Goal: Information Seeking & Learning: Check status

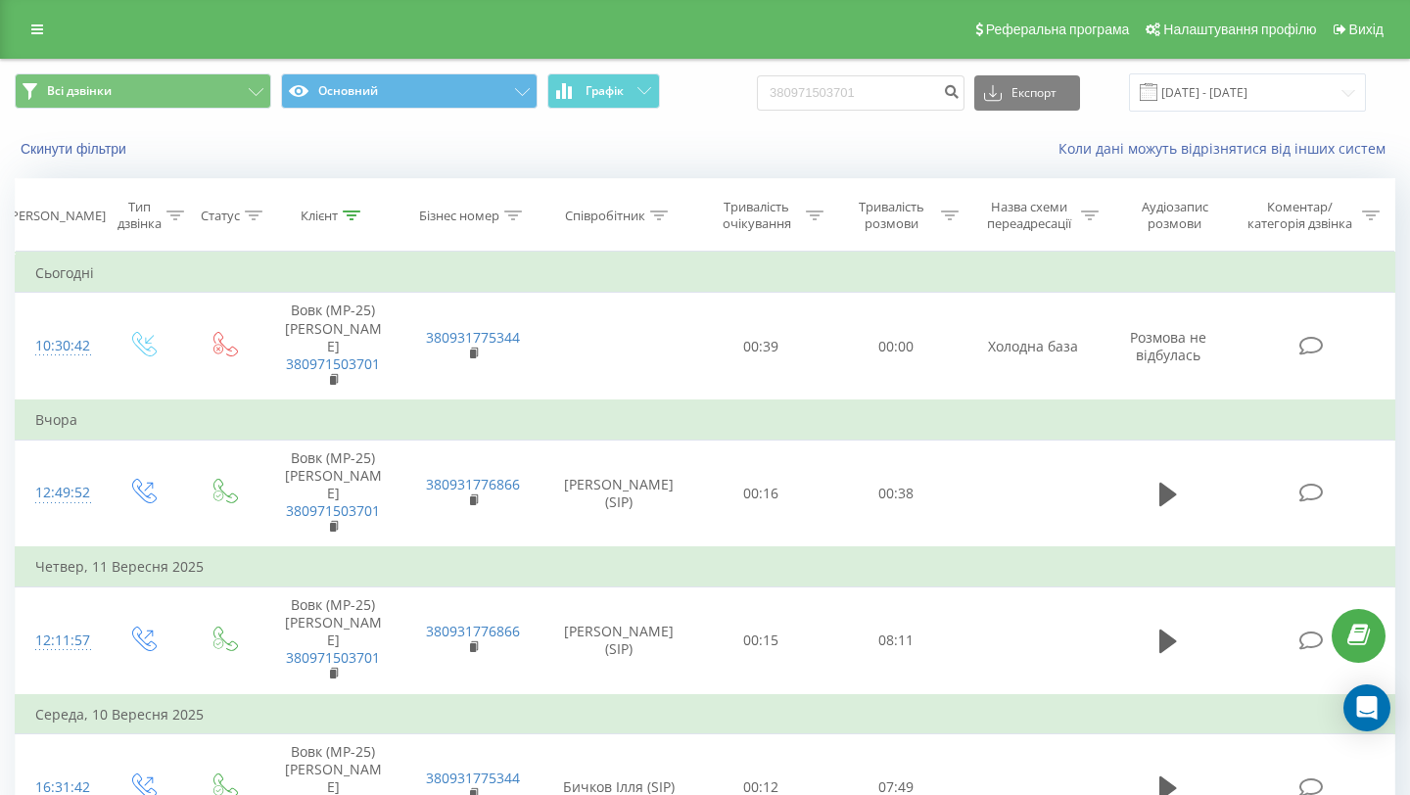
click at [859, 75] on input "380971503701" at bounding box center [861, 92] width 208 height 35
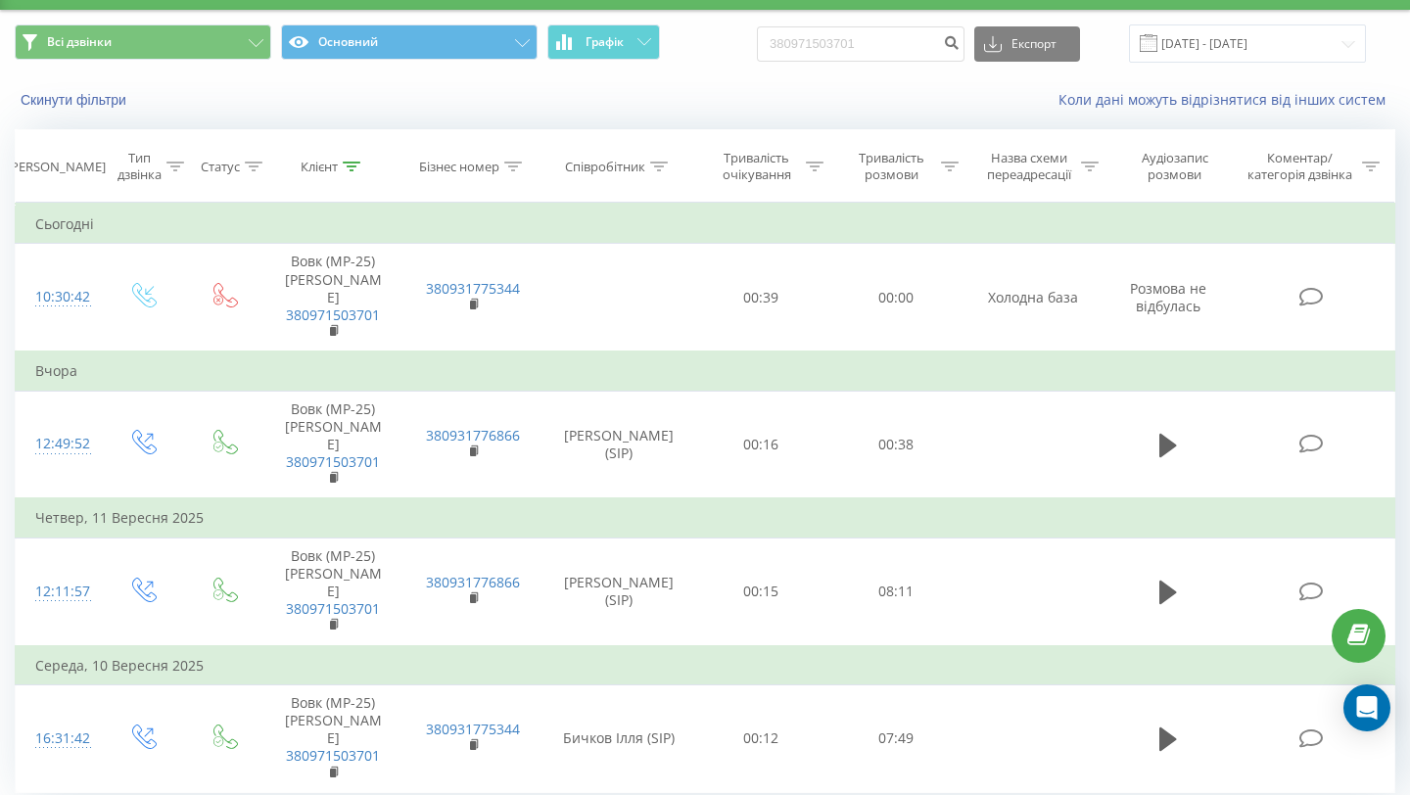
click at [859, 29] on input "380971503701" at bounding box center [861, 43] width 208 height 35
type input "380673087751"
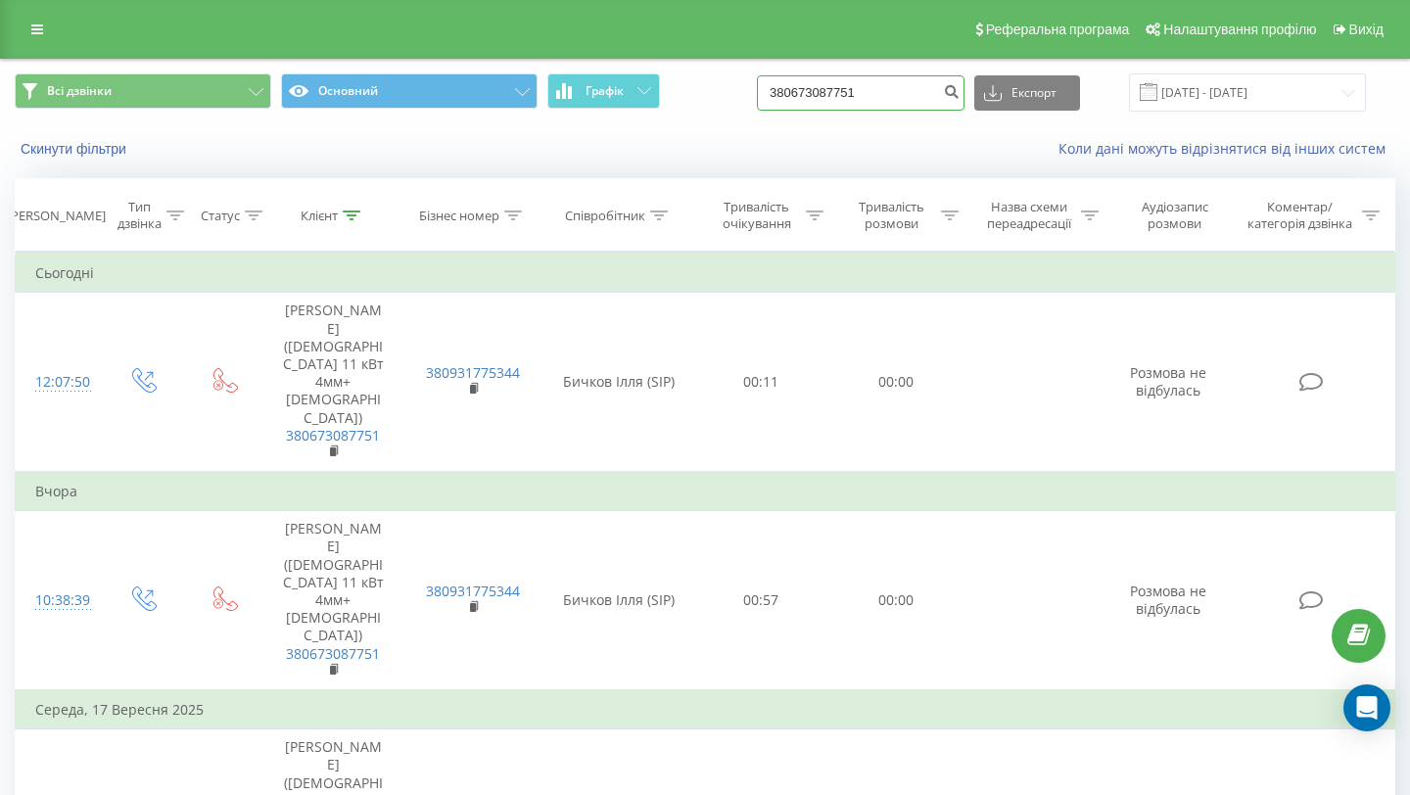
click at [829, 95] on input "380673087751" at bounding box center [861, 92] width 208 height 35
paste input "93983392"
type input "380939833921"
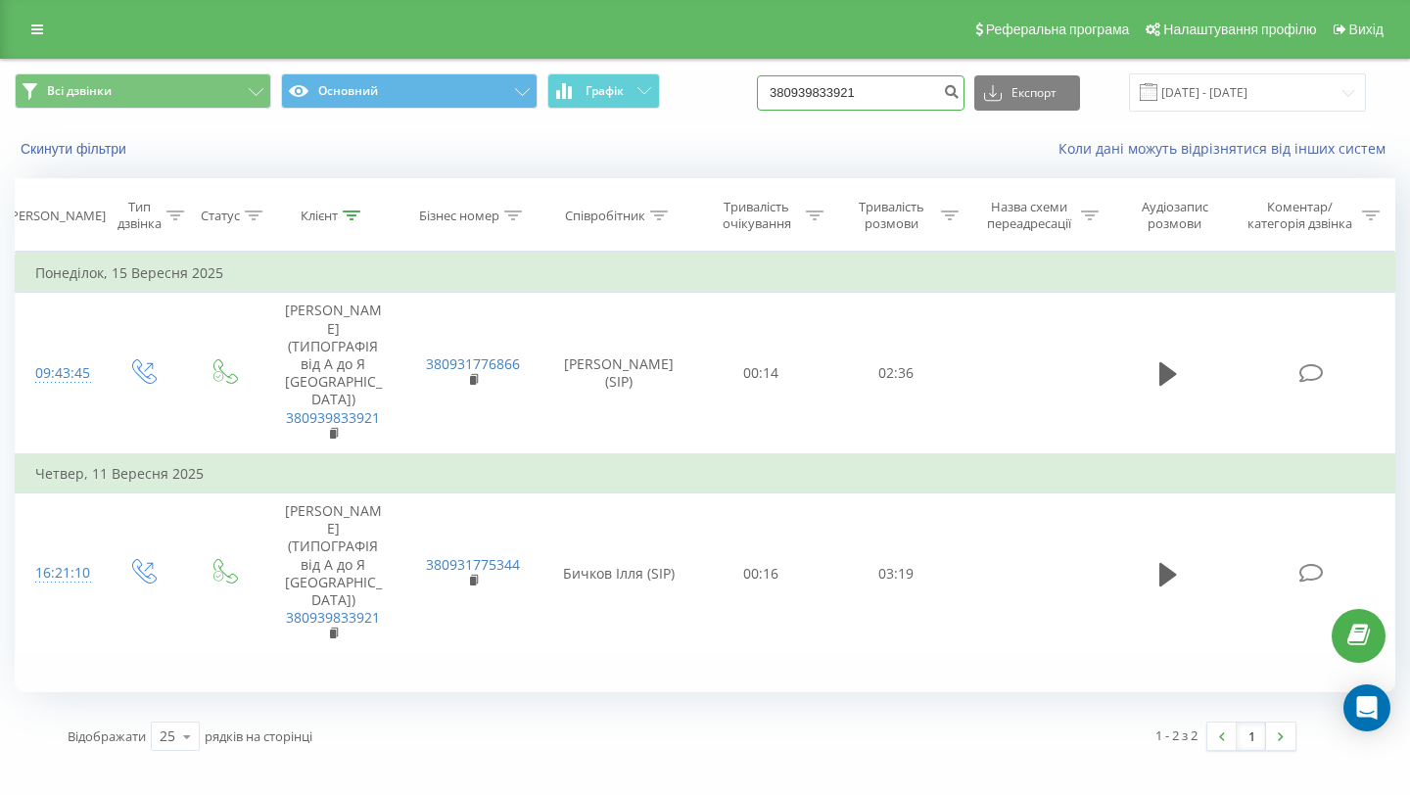
click at [829, 78] on input "380939833921" at bounding box center [861, 92] width 208 height 35
paste input "665156652"
type input "380665156652"
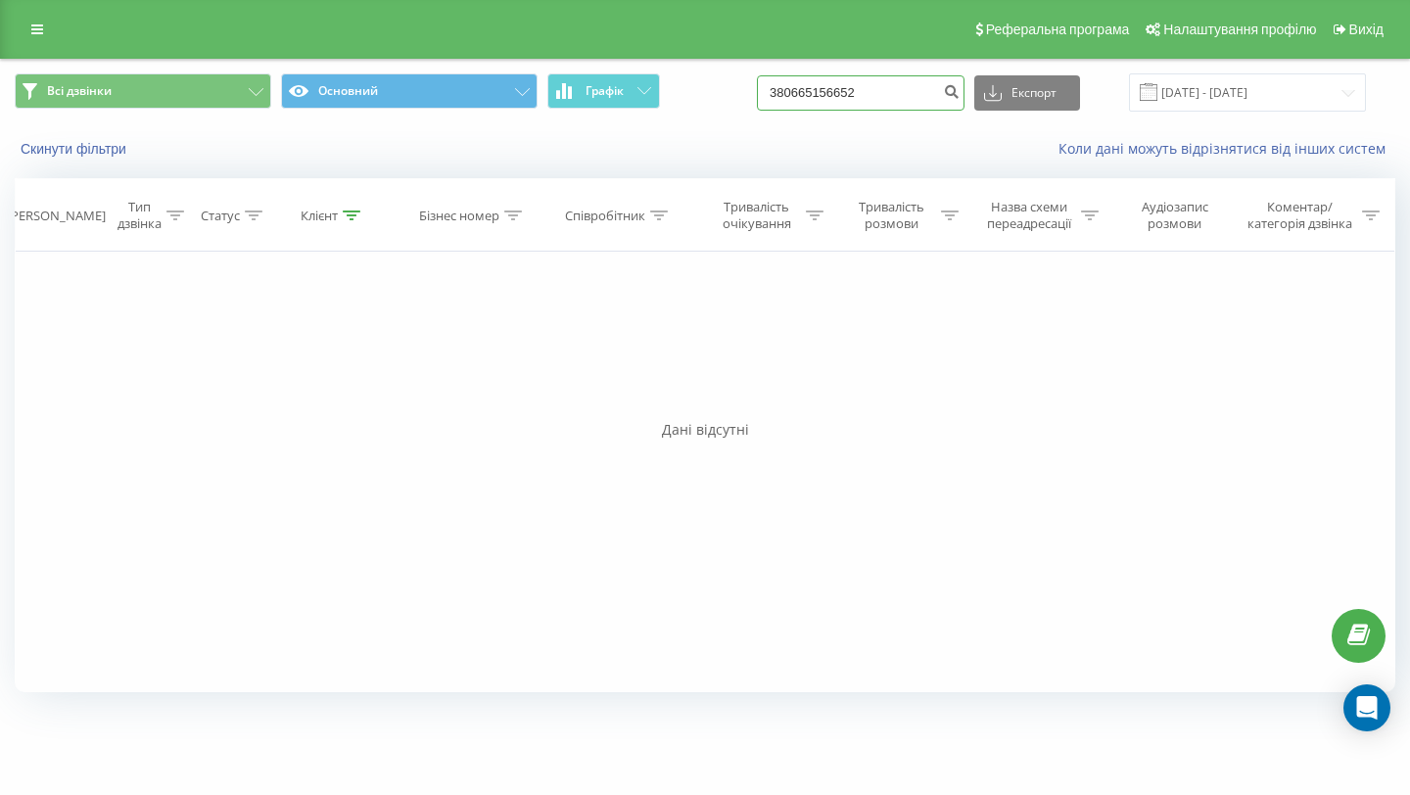
click at [877, 110] on input "380665156652" at bounding box center [861, 92] width 208 height 35
paste input "37574795"
type input "380637574795"
